Goal: Information Seeking & Learning: Find specific fact

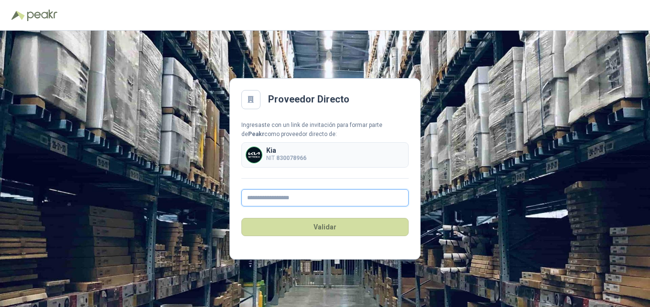
click at [322, 197] on input "text" at bounding box center [325, 197] width 167 height 17
type input "**********"
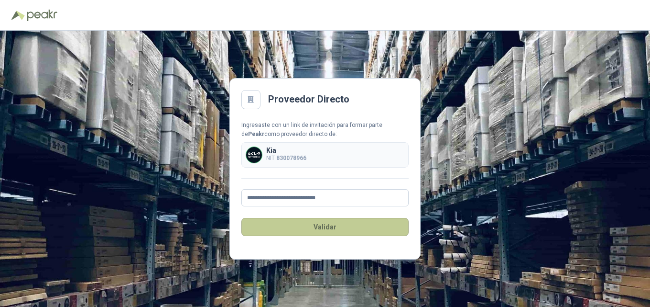
click at [328, 227] on button "Validar" at bounding box center [325, 227] width 167 height 18
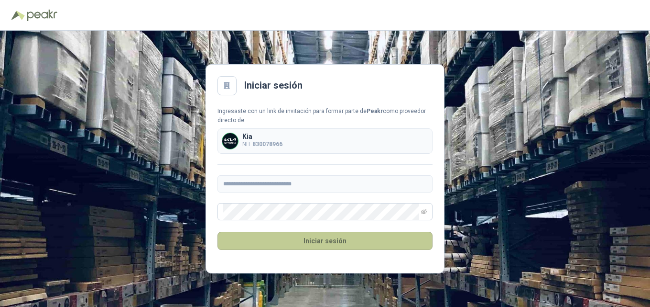
click at [326, 238] on button "Iniciar sesión" at bounding box center [325, 240] width 215 height 18
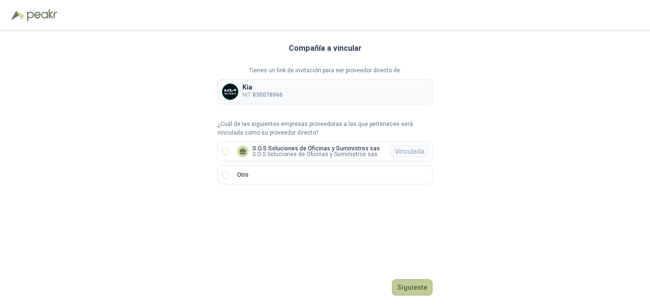
click at [427, 288] on button "Siguiente" at bounding box center [412, 287] width 41 height 16
click at [344, 148] on p "S.O.S Soluciones de Oficinas y Suministros sas" at bounding box center [317, 148] width 128 height 6
click at [422, 284] on button "Ingresar" at bounding box center [414, 287] width 38 height 16
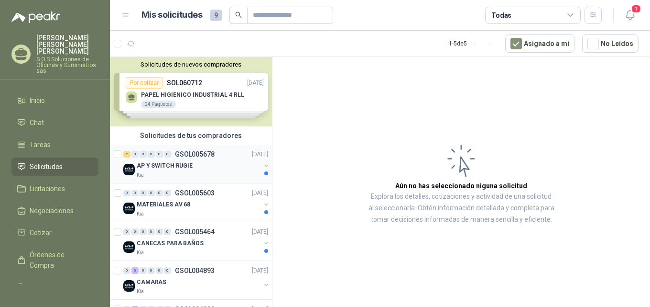
click at [175, 167] on p "AP Y SWITCH RUGIE" at bounding box center [165, 165] width 56 height 9
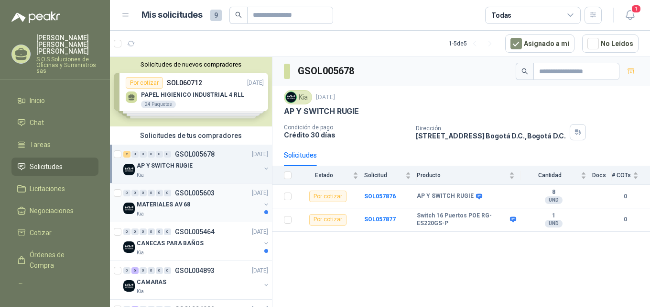
click at [171, 207] on p "MATERIALES AV 68" at bounding box center [164, 204] width 54 height 9
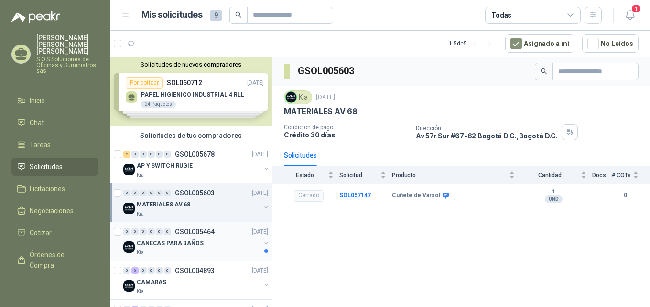
click at [170, 242] on p "CANECAS PARA BAÑOS" at bounding box center [170, 243] width 67 height 9
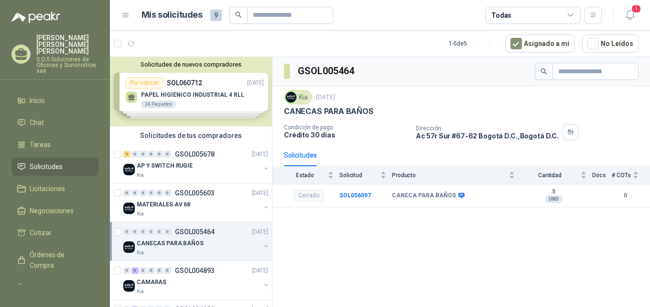
scroll to position [42, 0]
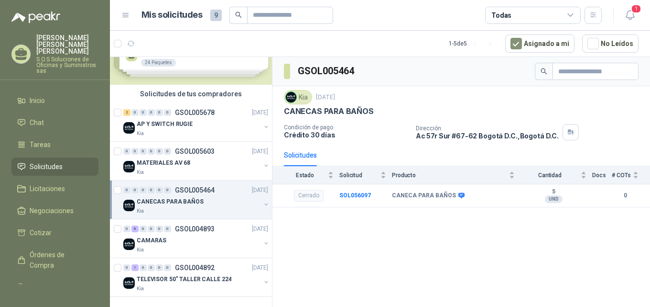
click at [170, 242] on div "CAMARAS" at bounding box center [199, 239] width 124 height 11
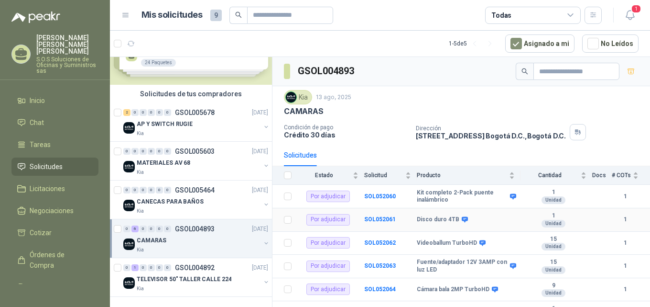
scroll to position [21, 0]
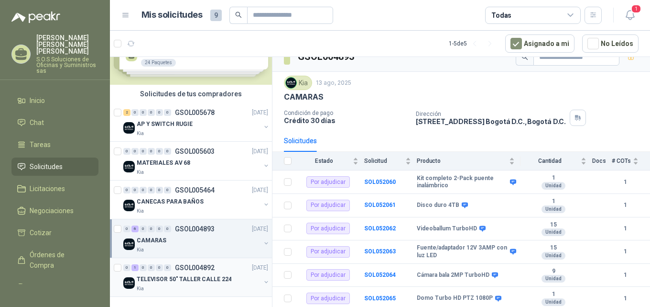
click at [170, 280] on p "TELEVISOR 50" TALLER CALLE 224" at bounding box center [184, 279] width 95 height 9
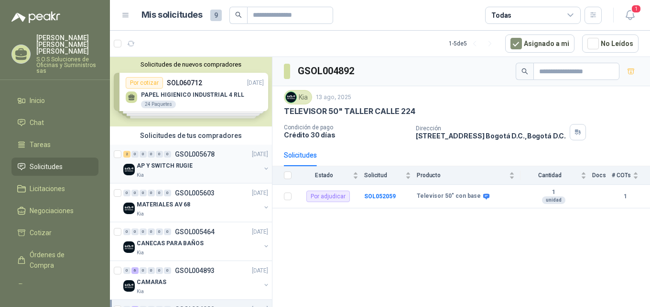
click at [183, 165] on p "AP Y SWITCH RUGIE" at bounding box center [165, 165] width 56 height 9
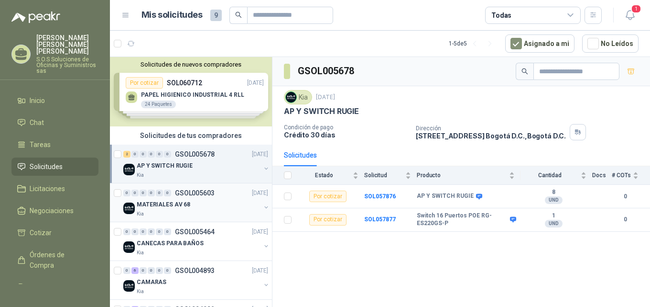
click at [187, 206] on div "MATERIALES AV 68" at bounding box center [199, 203] width 124 height 11
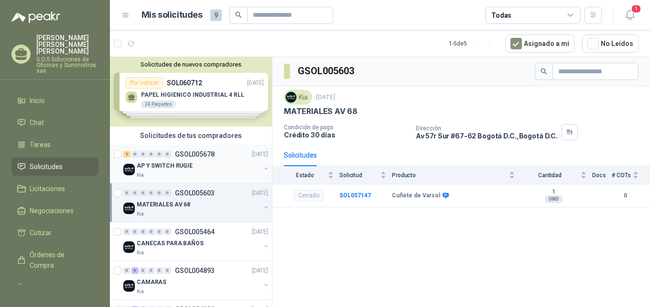
click at [191, 164] on div "AP Y SWITCH RUGIE" at bounding box center [199, 165] width 124 height 11
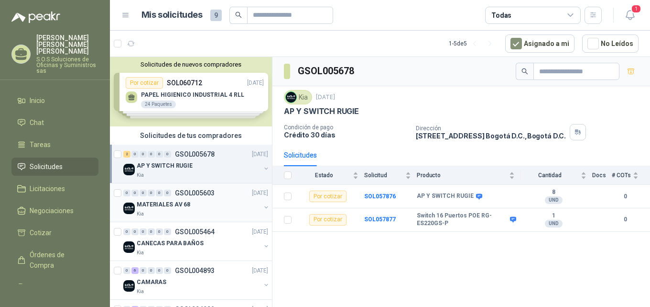
click at [187, 211] on div "Kia" at bounding box center [199, 214] width 124 height 8
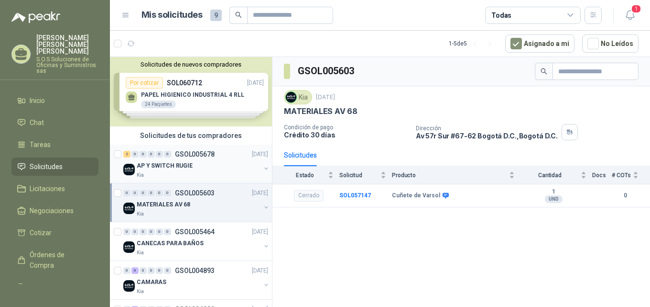
click at [187, 171] on div "AP Y SWITCH RUGIE" at bounding box center [199, 165] width 124 height 11
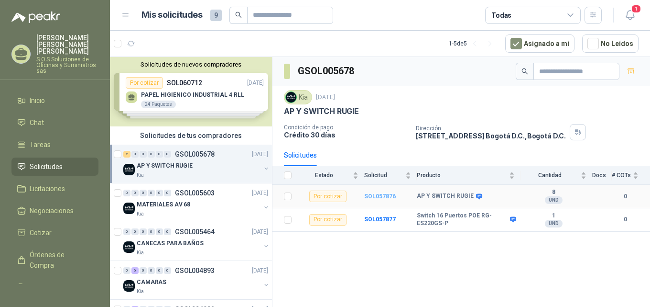
click at [376, 196] on b "SOL057876" at bounding box center [380, 196] width 32 height 7
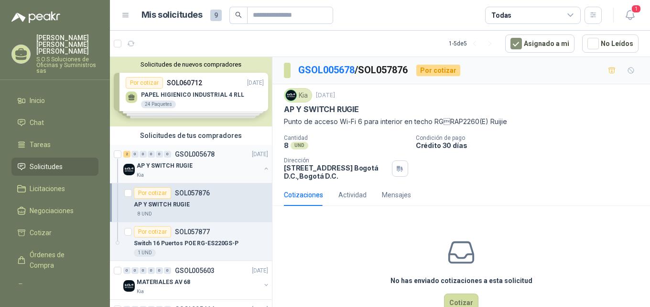
click at [180, 166] on p "AP Y SWITCH RUGIE" at bounding box center [165, 165] width 56 height 9
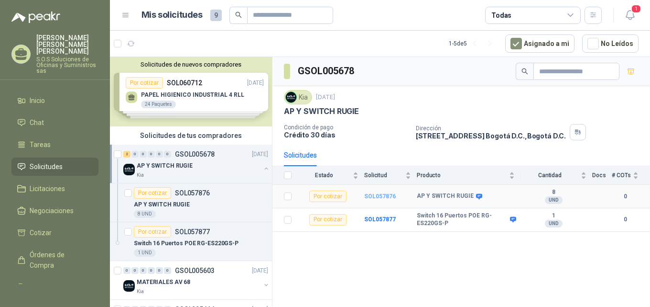
click at [385, 196] on b "SOL057876" at bounding box center [380, 196] width 32 height 7
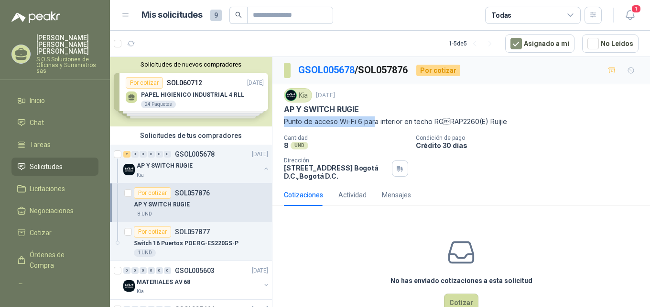
drag, startPoint x: 284, startPoint y: 119, endPoint x: 375, endPoint y: 120, distance: 90.9
click at [375, 120] on p "Punto de acceso Wi-Fi 6 para interior en techo RGRAP2260(E) Ruijie" at bounding box center [461, 121] width 355 height 11
click at [379, 135] on p "Cantidad" at bounding box center [346, 137] width 124 height 7
drag, startPoint x: 434, startPoint y: 121, endPoint x: 509, endPoint y: 126, distance: 75.3
click at [509, 126] on p "Punto de acceso Wi-Fi 6 para interior en techo RGRAP2260(E) Ruijie" at bounding box center [461, 121] width 355 height 11
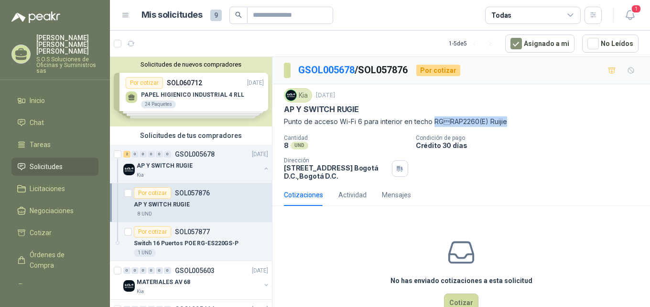
copy p "RGRAP2260(E) [PERSON_NAME]"
click at [479, 196] on div "Cotizaciones Actividad Mensajes" at bounding box center [461, 195] width 355 height 22
click at [356, 200] on div "Actividad" at bounding box center [353, 194] width 28 height 11
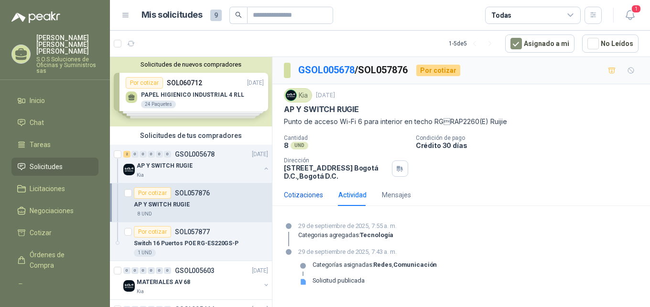
click at [309, 200] on div "Cotizaciones" at bounding box center [303, 194] width 39 height 11
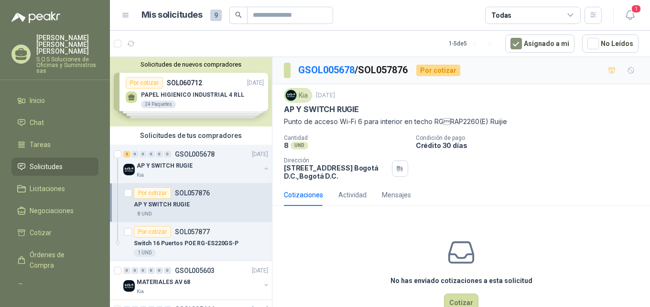
click at [308, 200] on div "Cotizaciones" at bounding box center [303, 194] width 39 height 11
click at [302, 200] on div "Cotizaciones" at bounding box center [303, 194] width 39 height 11
click at [442, 121] on p "Punto de acceso Wi-Fi 6 para interior en techo RGRAP2260(E) Ruijie" at bounding box center [461, 121] width 355 height 11
click at [442, 122] on p "Punto de acceso Wi-Fi 6 para interior en techo RGRAP2260(E) Ruijie" at bounding box center [461, 121] width 355 height 11
drag, startPoint x: 446, startPoint y: 121, endPoint x: 510, endPoint y: 121, distance: 63.6
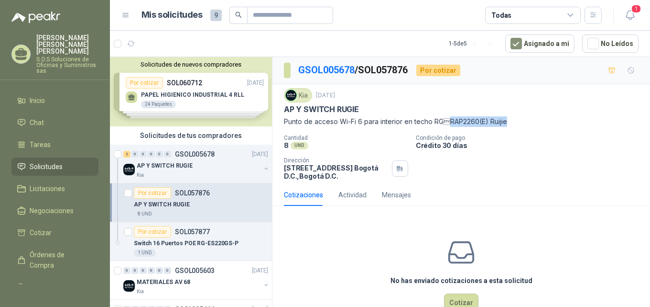
click at [510, 121] on p "Punto de acceso Wi-Fi 6 para interior en techo RGRAP2260(E) Ruijie" at bounding box center [461, 121] width 355 height 11
copy p "RAP2260(E) [PERSON_NAME]"
drag, startPoint x: 284, startPoint y: 120, endPoint x: 509, endPoint y: 125, distance: 224.8
click at [509, 125] on p "Punto de acceso Wi-Fi 6 para interior en techo RGRAP2260(E) Ruijie" at bounding box center [461, 121] width 355 height 11
copy p "Punto de acceso Wi-Fi 6 para interior en techo RGRAP2260(E) Ruijie"
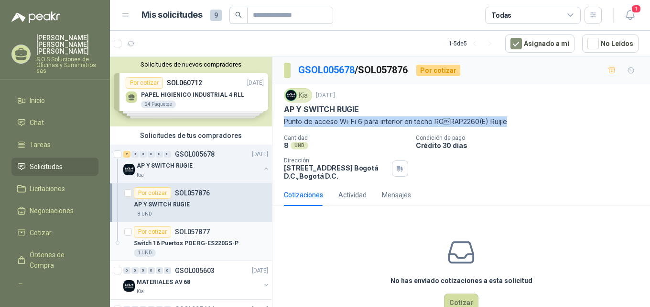
click at [202, 244] on p "Switch 16 Puertos POE RG-ES220GS-P" at bounding box center [186, 243] width 105 height 9
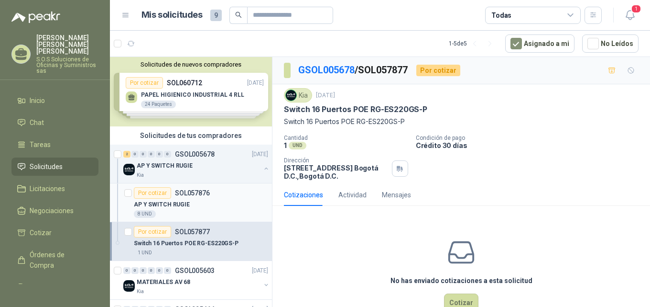
click at [175, 205] on p "AP Y SWITCH RUGIE" at bounding box center [162, 204] width 56 height 9
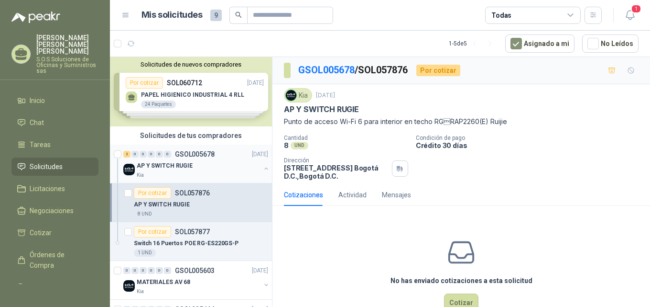
click at [178, 166] on p "AP Y SWITCH RUGIE" at bounding box center [165, 165] width 56 height 9
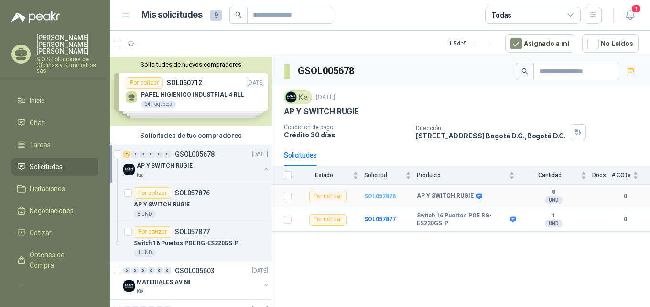
click at [384, 197] on b "SOL057876" at bounding box center [380, 196] width 32 height 7
click at [379, 219] on b "SOL057877" at bounding box center [380, 219] width 32 height 7
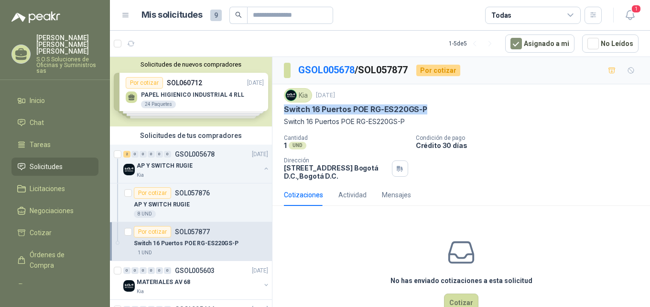
drag, startPoint x: 285, startPoint y: 108, endPoint x: 435, endPoint y: 112, distance: 150.2
click at [435, 112] on div "Switch 16 Puertos POE RG-ES220GS-P" at bounding box center [461, 109] width 355 height 10
copy p "Switch 16 Puertos POE RG-ES220GS-P"
